Goal: Task Accomplishment & Management: Manage account settings

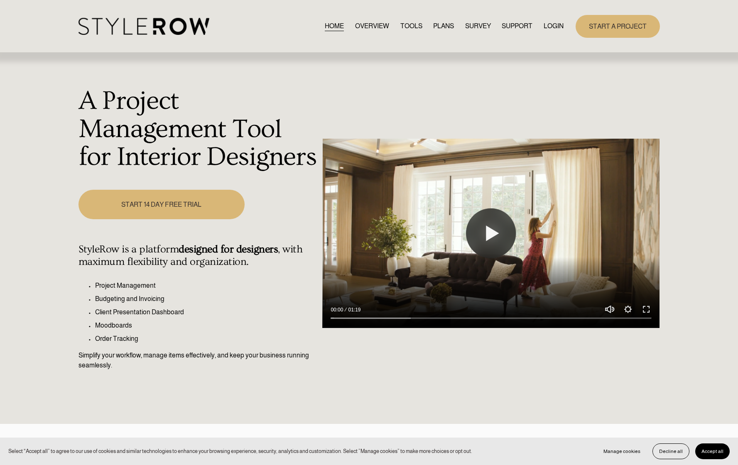
click at [541, 27] on nav "HOME OVERVIEW TOOLS PLANS SURVEY SUPPORT QUESTIONS FEATURED STYLEBOARD RESOURCE…" at bounding box center [444, 26] width 239 height 11
click at [547, 27] on link "LOGIN" at bounding box center [554, 26] width 20 height 11
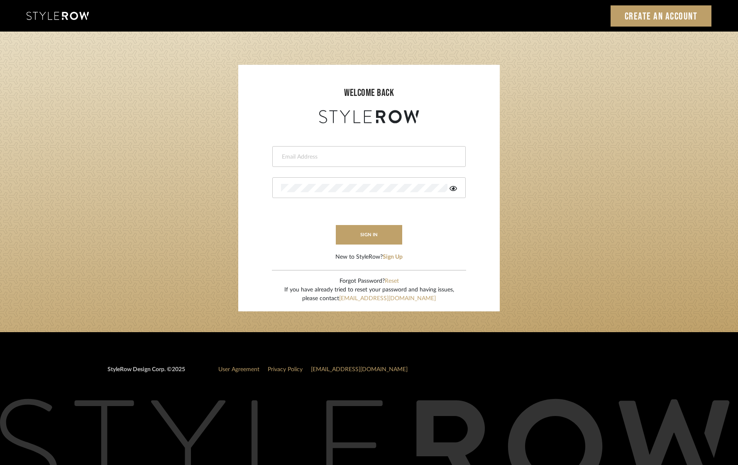
click at [365, 142] on form "This field is required This field is required sign in New to StyleRow? Sign Up" at bounding box center [369, 193] width 245 height 136
click at [347, 162] on div at bounding box center [368, 156] width 193 height 21
type input "e"
click at [290, 158] on input "email" at bounding box center [362, 157] width 162 height 8
type input "[EMAIL_ADDRESS][DOMAIN_NAME]"
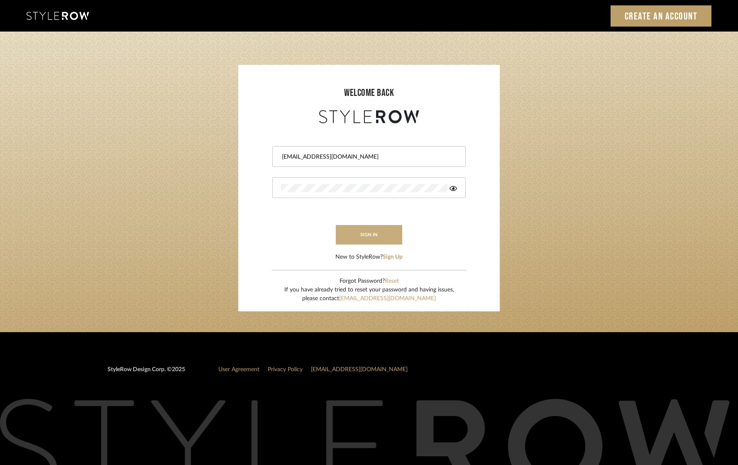
click at [382, 225] on button "sign in" at bounding box center [369, 235] width 66 height 20
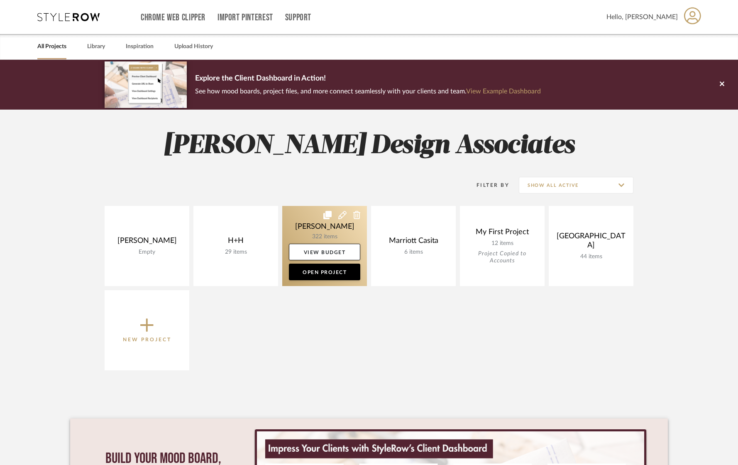
click at [311, 233] on link at bounding box center [324, 246] width 85 height 80
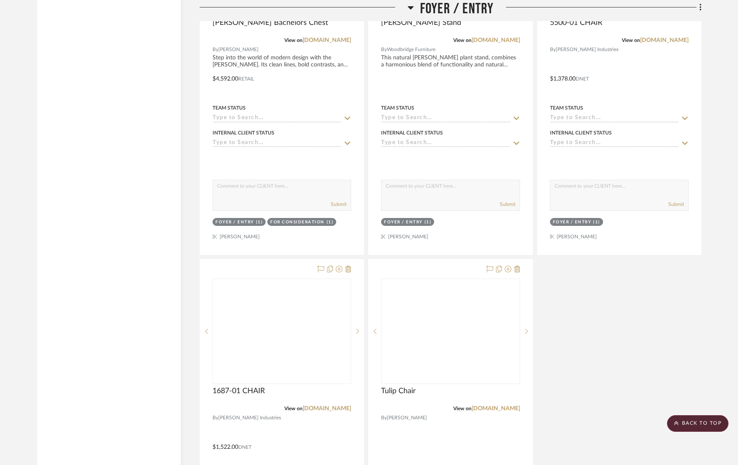
scroll to position [6212, 0]
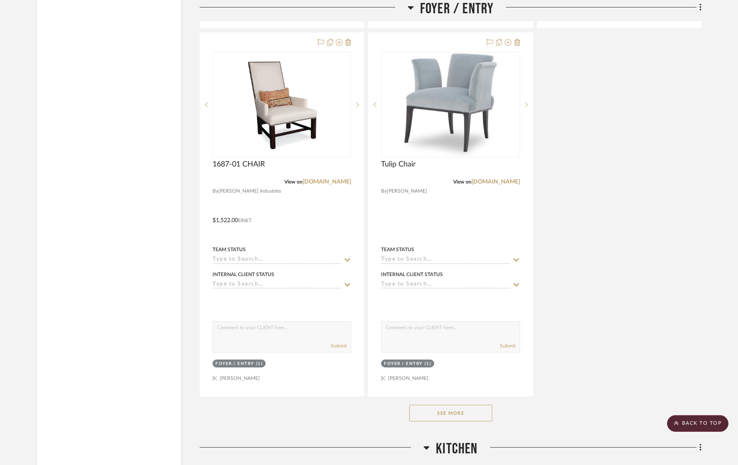
click at [467, 412] on button "See More" at bounding box center [450, 413] width 83 height 17
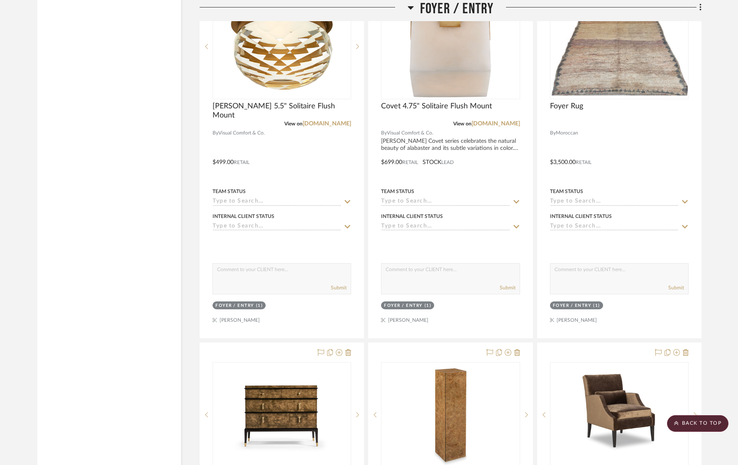
scroll to position [5543, 0]
